Goal: Contribute content: Add original content to the website for others to see

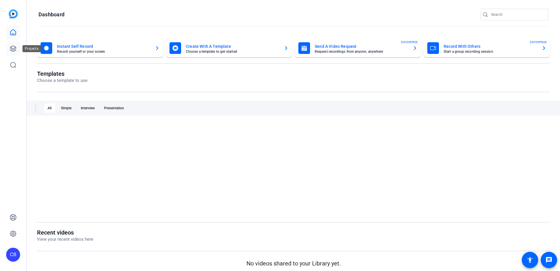
click at [12, 50] on icon at bounding box center [13, 48] width 7 height 7
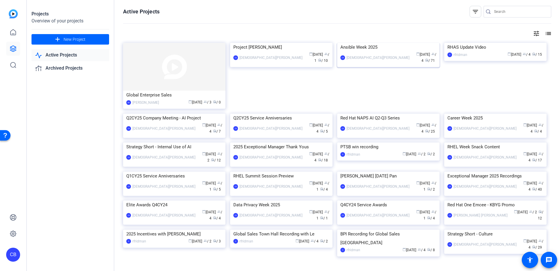
click at [396, 52] on div "Ansible Week 2025" at bounding box center [389, 47] width 96 height 9
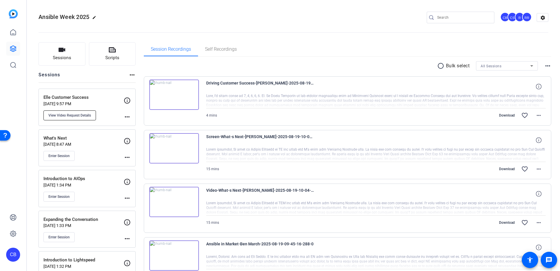
click at [67, 114] on span "View Video Request Details" at bounding box center [69, 115] width 43 height 5
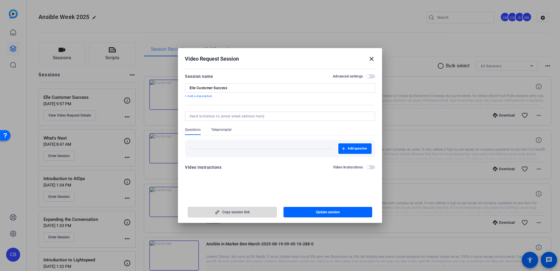
click at [266, 211] on span "button" at bounding box center [232, 212] width 88 height 14
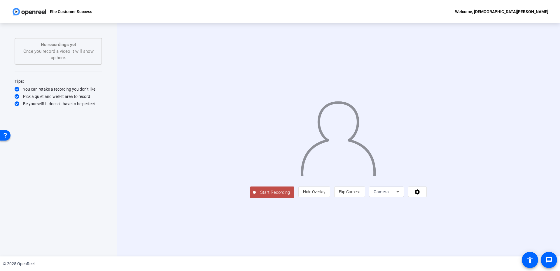
click at [427, 197] on div "person Hide Overlay flip Flip Camera Camera" at bounding box center [363, 192] width 128 height 11
click at [421, 195] on icon at bounding box center [417, 192] width 7 height 6
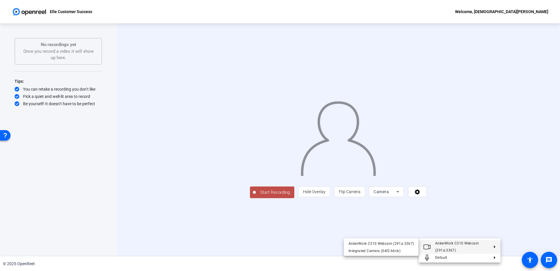
click at [469, 236] on div at bounding box center [280, 135] width 560 height 271
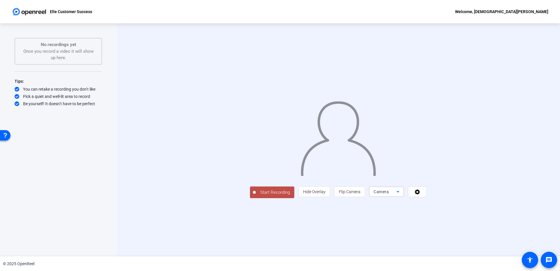
click at [402, 196] on icon at bounding box center [398, 192] width 7 height 7
click at [0, 0] on div at bounding box center [0, 0] width 0 height 0
